Goal: Task Accomplishment & Management: Manage account settings

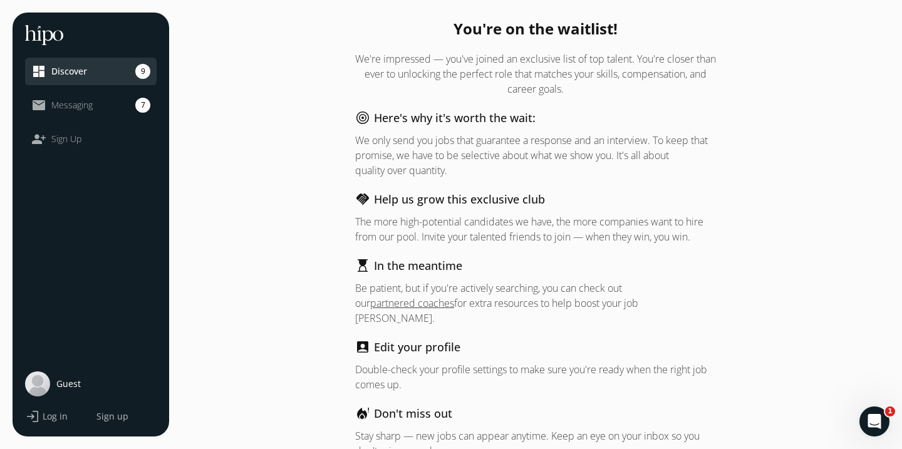
click at [94, 79] on li "dashboard Discover 9" at bounding box center [91, 72] width 132 height 28
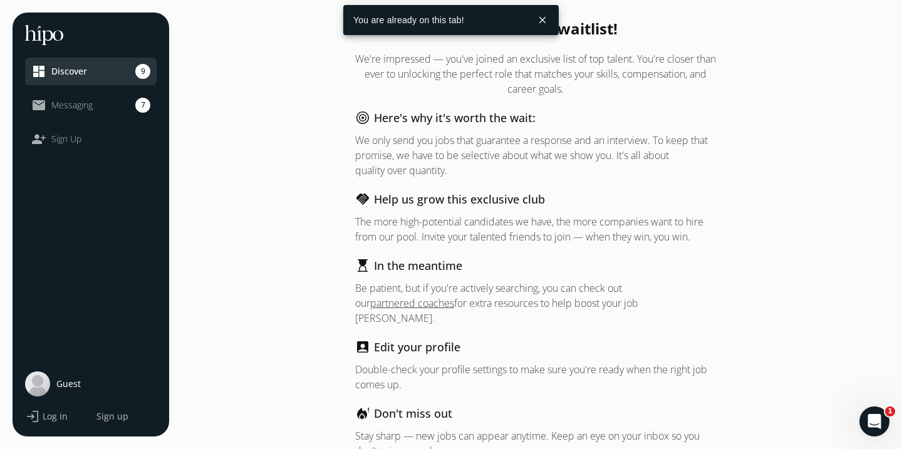
scroll to position [42, 0]
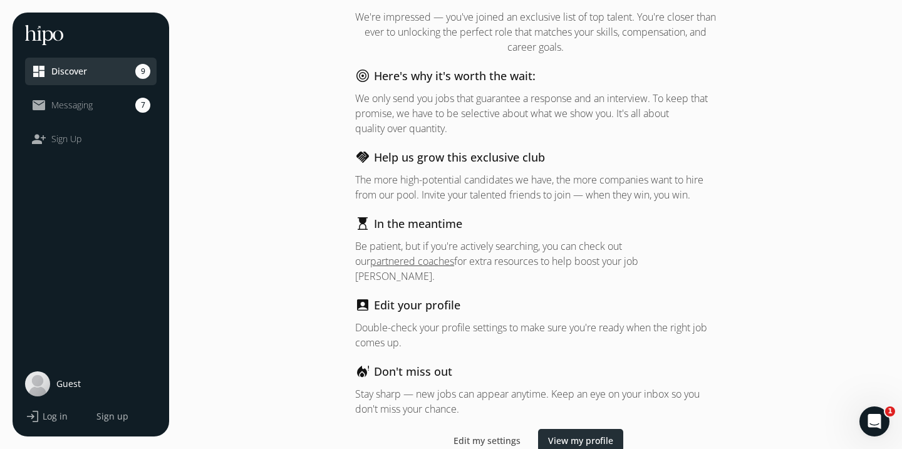
click at [574, 434] on span "View my profile" at bounding box center [580, 440] width 65 height 13
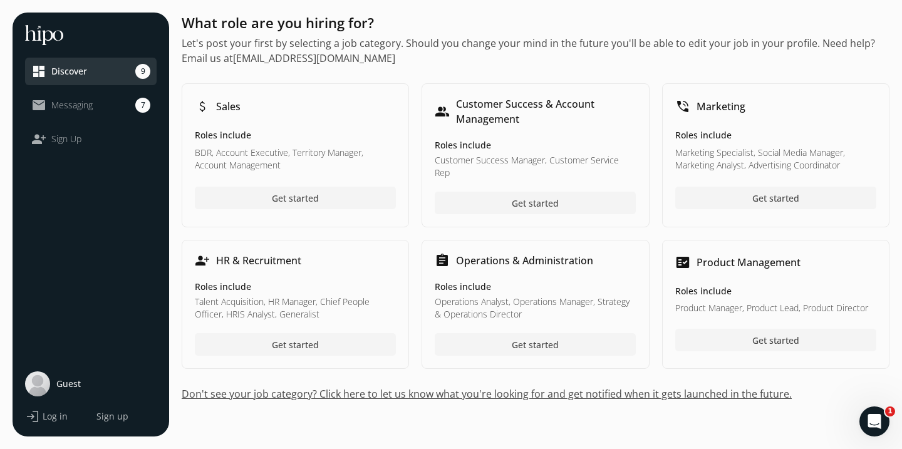
click at [83, 103] on span "Messaging" at bounding box center [71, 105] width 41 height 13
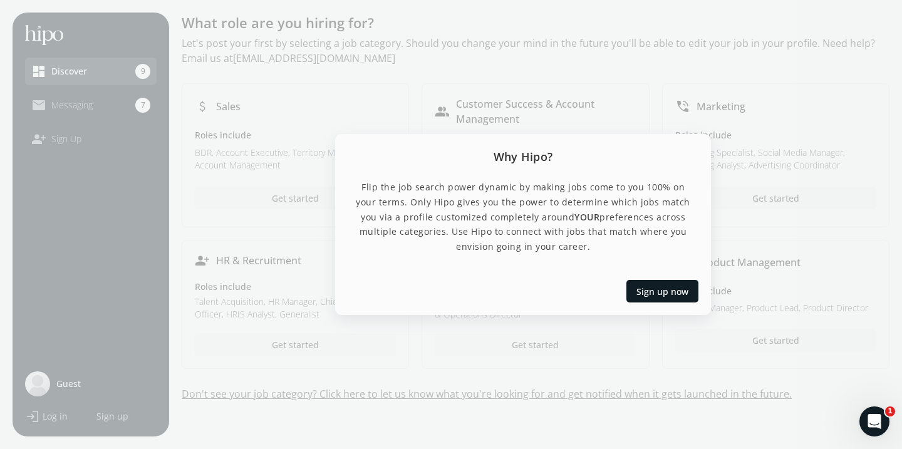
click at [608, 45] on div at bounding box center [451, 224] width 902 height 449
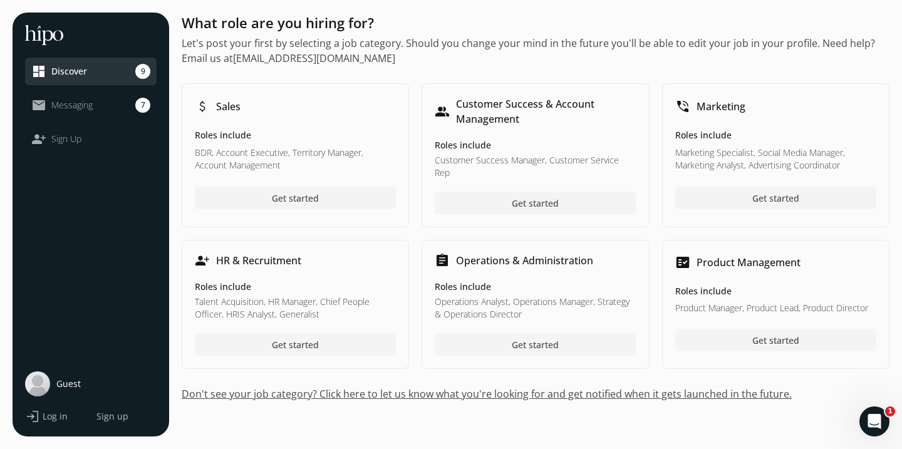
click at [110, 107] on link "mail_outline Messaging 7" at bounding box center [90, 105] width 119 height 15
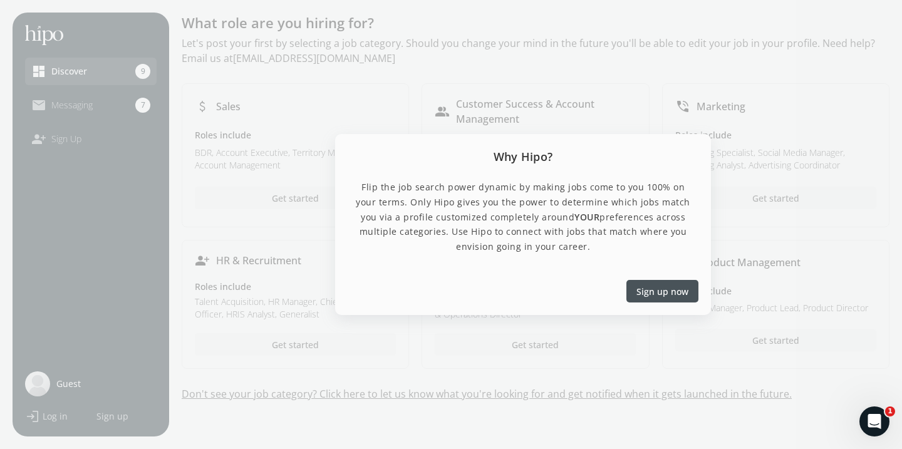
click at [255, 122] on div at bounding box center [451, 224] width 902 height 449
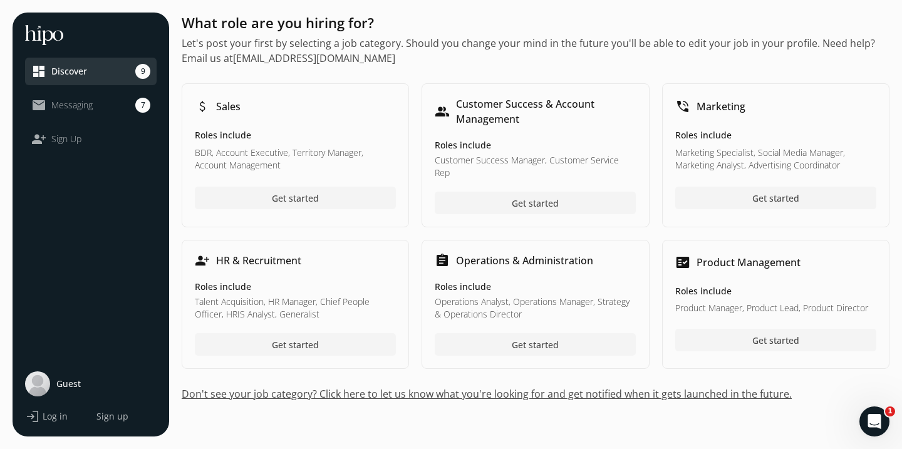
click at [41, 426] on div "close dashboard Discover 9 mail_outline Messaging 7 person_add Sign Up Guest lo…" at bounding box center [91, 225] width 157 height 424
click at [44, 420] on span "Log in" at bounding box center [55, 416] width 25 height 13
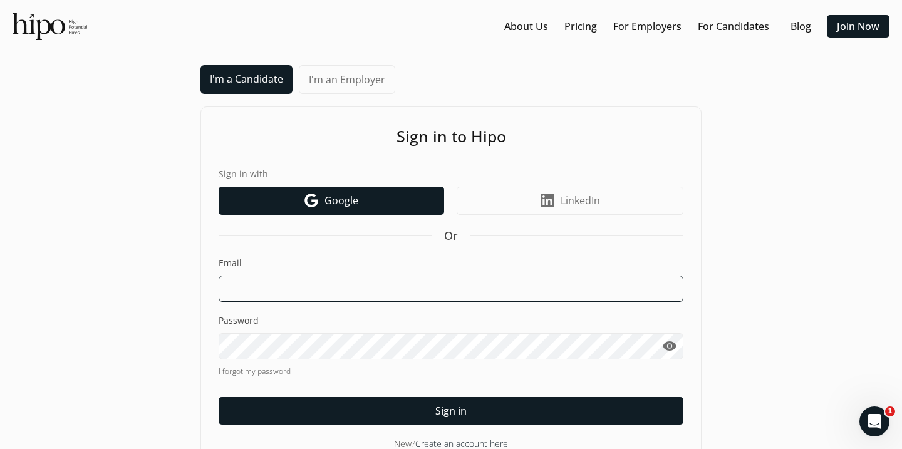
type input "[EMAIL_ADDRESS][DOMAIN_NAME]"
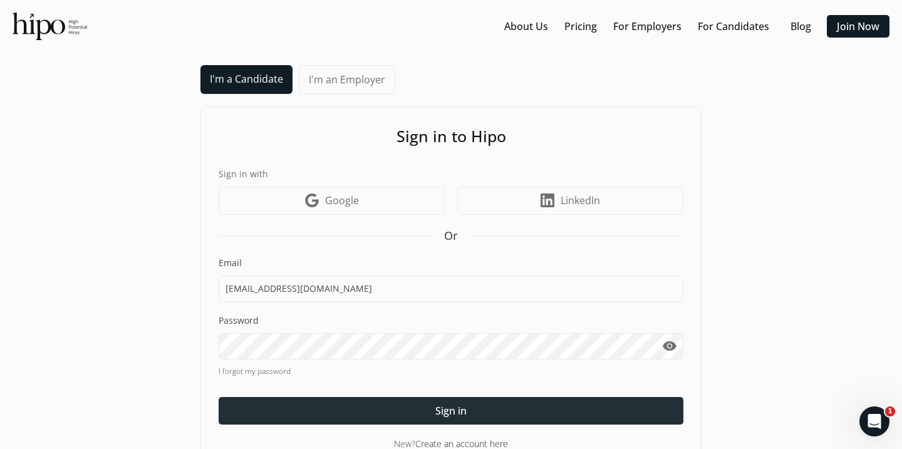
click at [397, 412] on div at bounding box center [451, 411] width 465 height 28
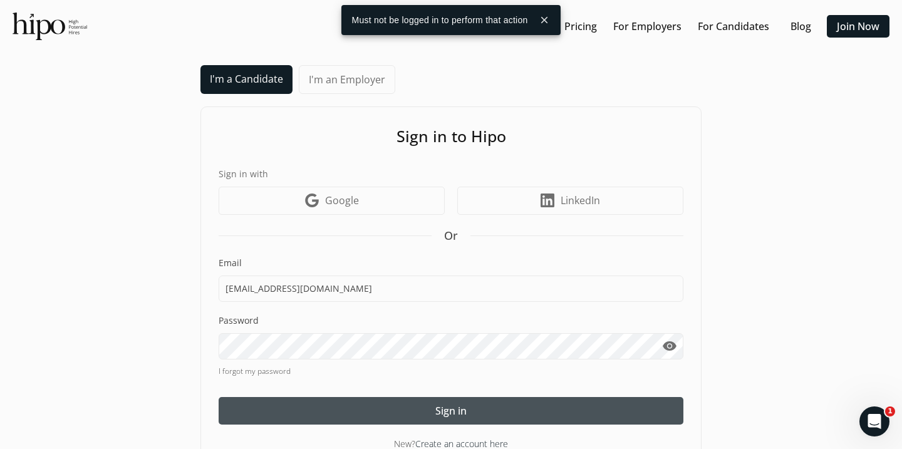
scroll to position [31, 0]
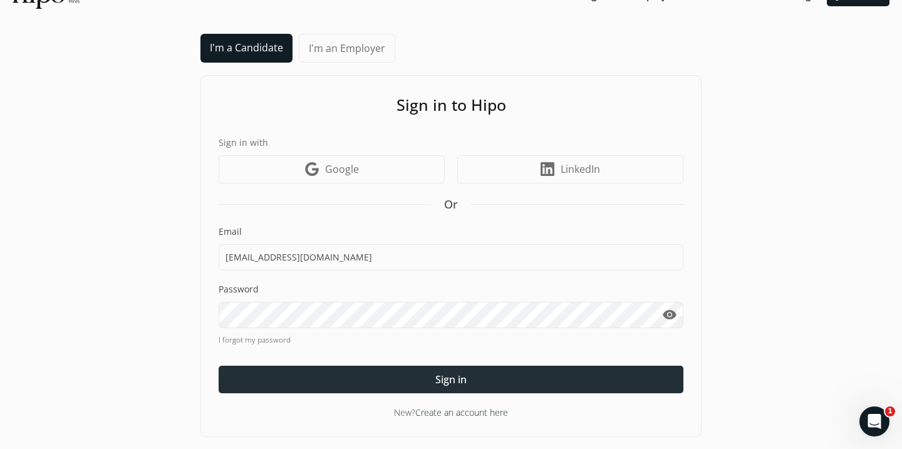
click at [437, 372] on span "Sign in" at bounding box center [451, 379] width 31 height 15
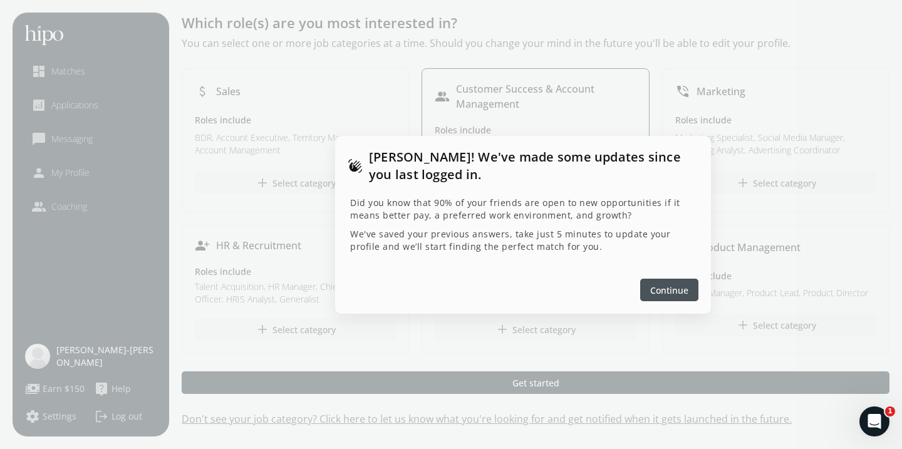
click at [222, 143] on div at bounding box center [451, 224] width 902 height 449
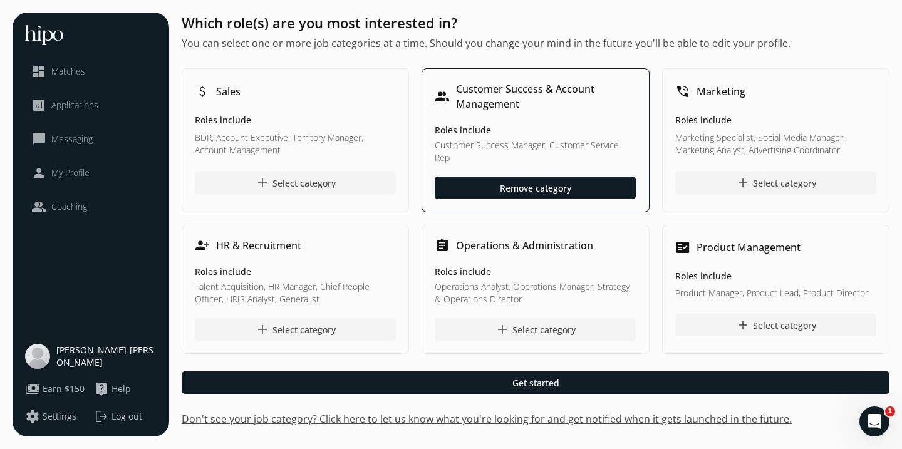
click at [82, 100] on span "Applications" at bounding box center [74, 105] width 47 height 13
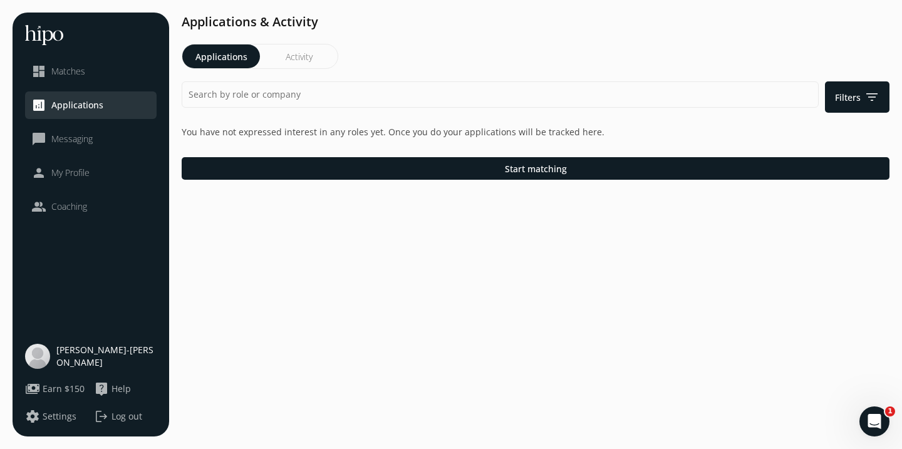
click at [83, 73] on span "Matches" at bounding box center [68, 71] width 34 height 13
